Goal: Find specific page/section: Find specific page/section

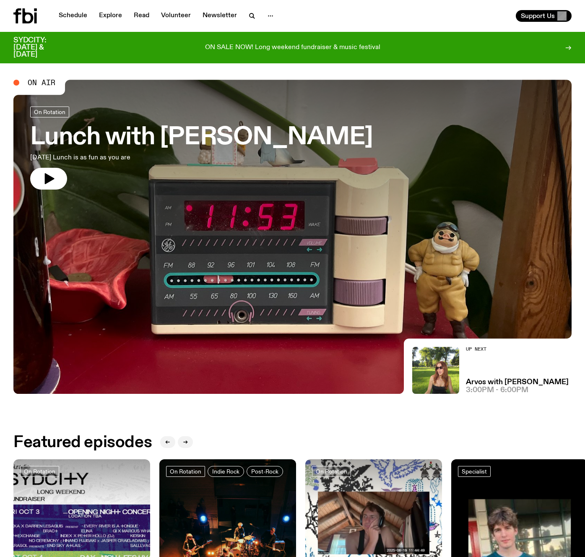
click at [25, 18] on icon at bounding box center [24, 15] width 23 height 15
click at [268, 18] on icon "button" at bounding box center [271, 16] width 10 height 10
click at [272, 44] on link "Contact" at bounding box center [271, 48] width 42 height 12
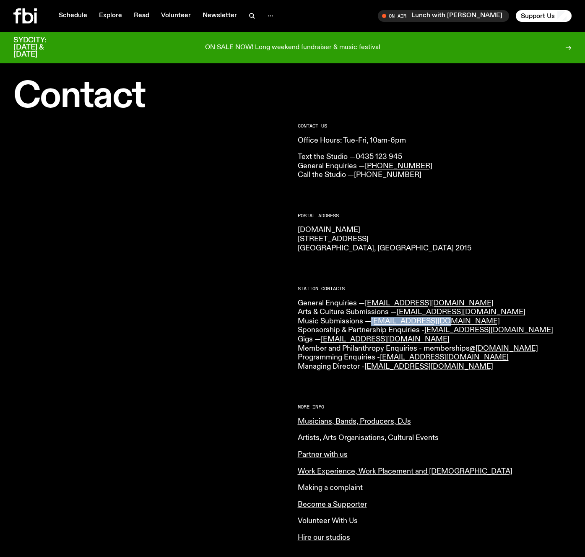
click at [31, 16] on icon at bounding box center [28, 15] width 11 height 15
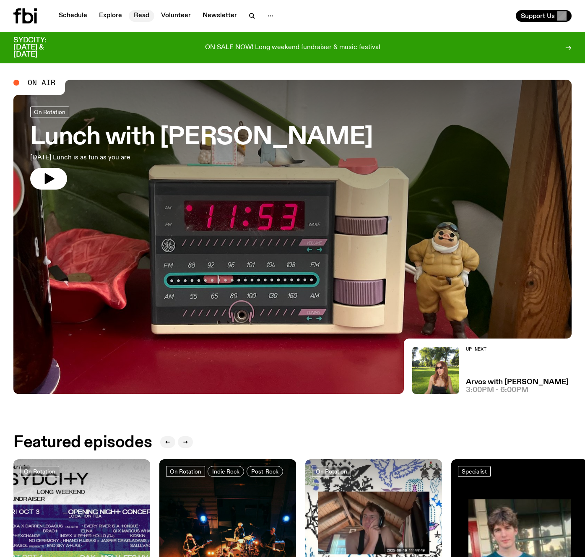
click at [137, 15] on link "Read" at bounding box center [142, 16] width 26 height 12
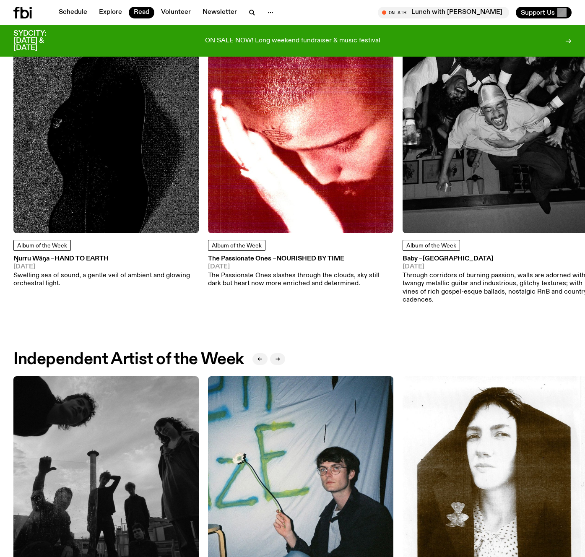
scroll to position [759, 0]
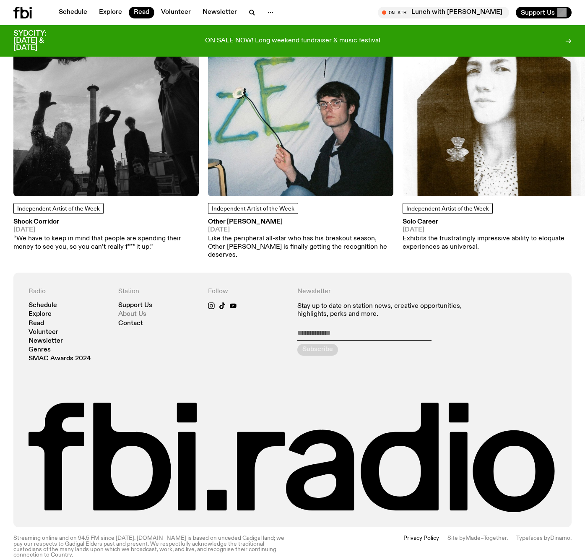
click at [139, 316] on link "About Us" at bounding box center [132, 314] width 28 height 6
